Goal: Transaction & Acquisition: Subscribe to service/newsletter

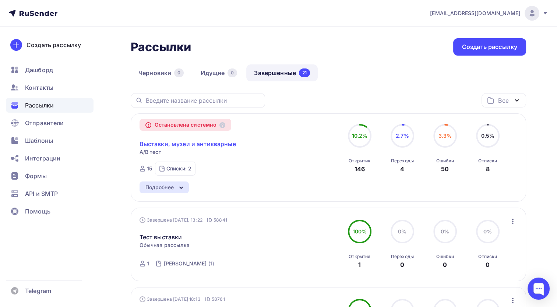
click at [173, 144] on link "Выставки, музеи и антикварные" at bounding box center [188, 144] width 96 height 9
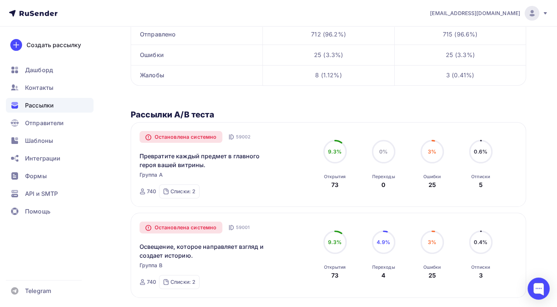
scroll to position [147, 0]
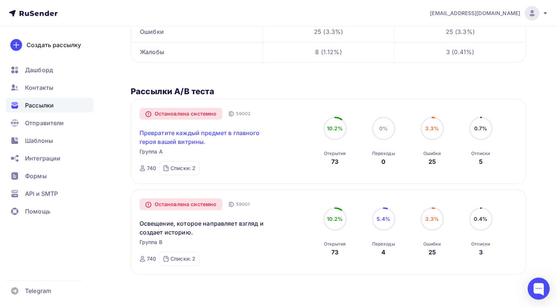
click at [186, 132] on link "Превратите каждый предмет в главного героя вашей витрины." at bounding box center [203, 137] width 126 height 18
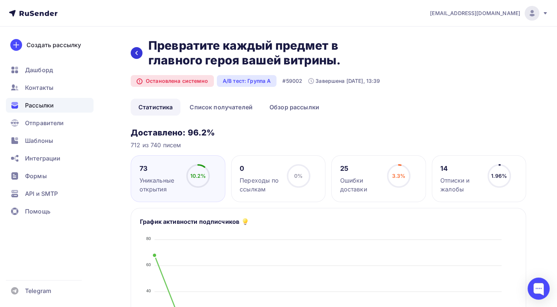
click at [133, 54] on div at bounding box center [137, 53] width 12 height 12
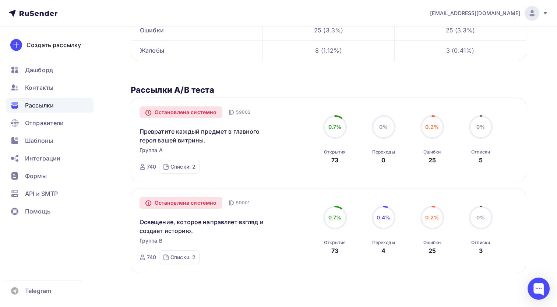
scroll to position [149, 0]
click at [179, 224] on link "Освещение, которое направляет взгляд и создает историю." at bounding box center [203, 226] width 126 height 18
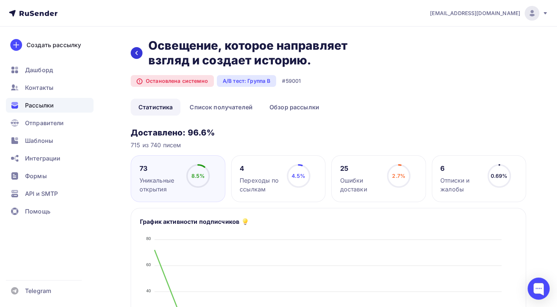
click at [136, 54] on icon at bounding box center [137, 53] width 6 height 6
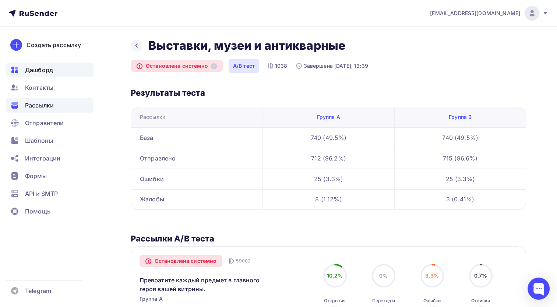
click at [49, 66] on span "Дашборд" at bounding box center [39, 70] width 28 height 9
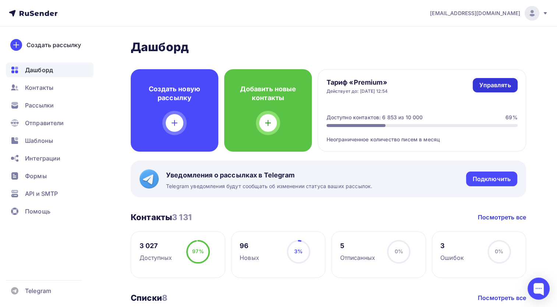
click at [477, 83] on link "Управлять" at bounding box center [495, 85] width 45 height 14
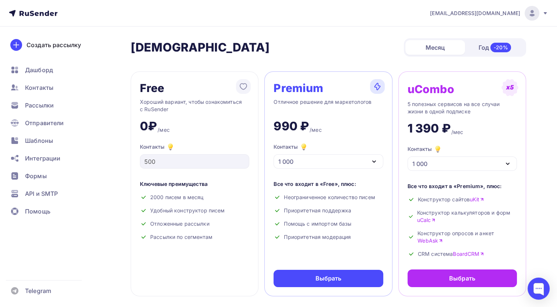
click at [330, 161] on div "1 000" at bounding box center [328, 161] width 109 height 14
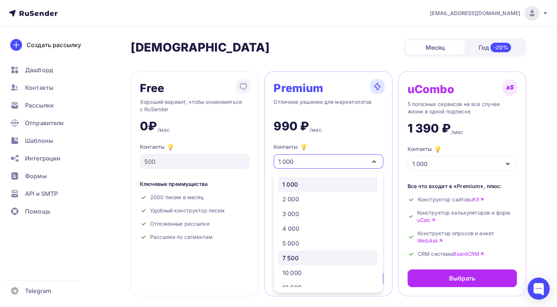
click at [320, 252] on link "7 500" at bounding box center [328, 258] width 100 height 15
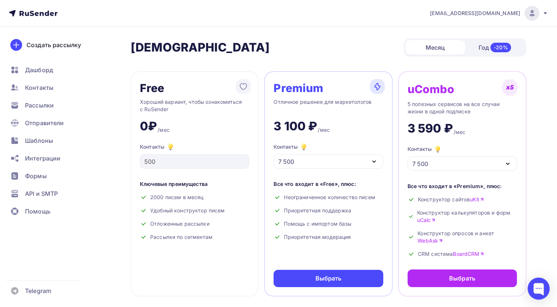
click at [331, 42] on div "[PERSON_NAME] Год -20%" at bounding box center [328, 47] width 395 height 18
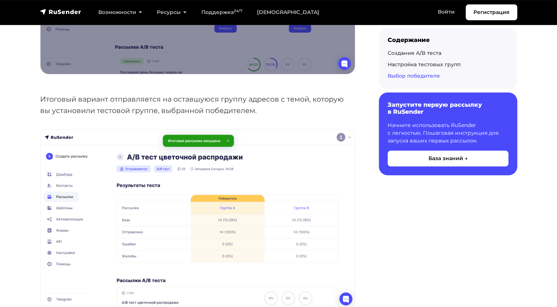
scroll to position [3571, 0]
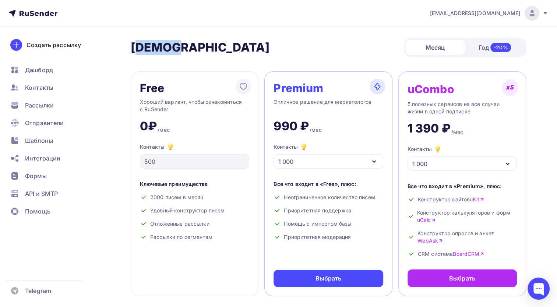
drag, startPoint x: 137, startPoint y: 50, endPoint x: 204, endPoint y: 47, distance: 67.4
click at [204, 47] on div "[PERSON_NAME] Год -20%" at bounding box center [328, 47] width 395 height 18
drag, startPoint x: 204, startPoint y: 47, endPoint x: 176, endPoint y: 52, distance: 28.3
copy h2 "арифы"
